Goal: Task Accomplishment & Management: Manage account settings

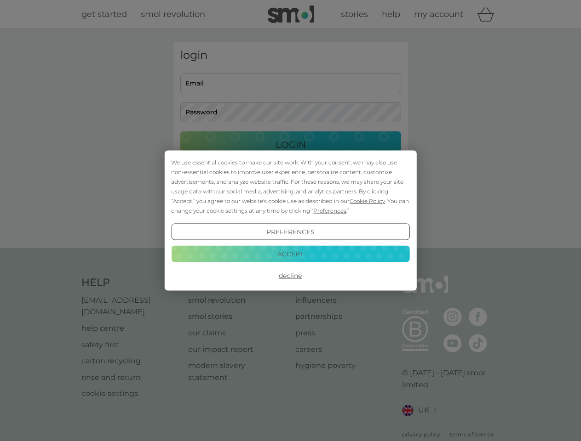
click at [367, 201] on span "Cookie Policy" at bounding box center [366, 201] width 35 height 7
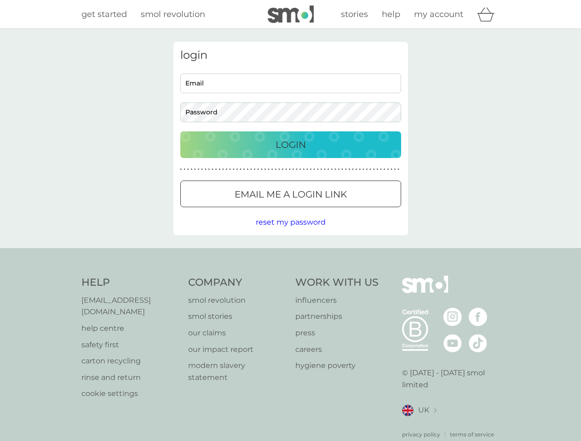
click at [329, 211] on div "login Email Password Login ● ● ● ● ● ● ● ● ● ● ● ● ● ● ● ● ● ● ● ● ● ● ● ● ● ● …" at bounding box center [290, 139] width 234 height 194
click at [290, 232] on div "login Email Password Login ● ● ● ● ● ● ● ● ● ● ● ● ● ● ● ● ● ● ● ● ● ● ● ● ● ● …" at bounding box center [290, 139] width 234 height 194
click at [290, 276] on div "Help [EMAIL_ADDRESS][DOMAIN_NAME] help centre safety first carton recycling rin…" at bounding box center [290, 357] width 418 height 163
click at [290, 254] on div "Help [EMAIL_ADDRESS][DOMAIN_NAME] help centre safety first carton recycling rin…" at bounding box center [290, 357] width 581 height 218
